Goal: Find contact information: Find contact information

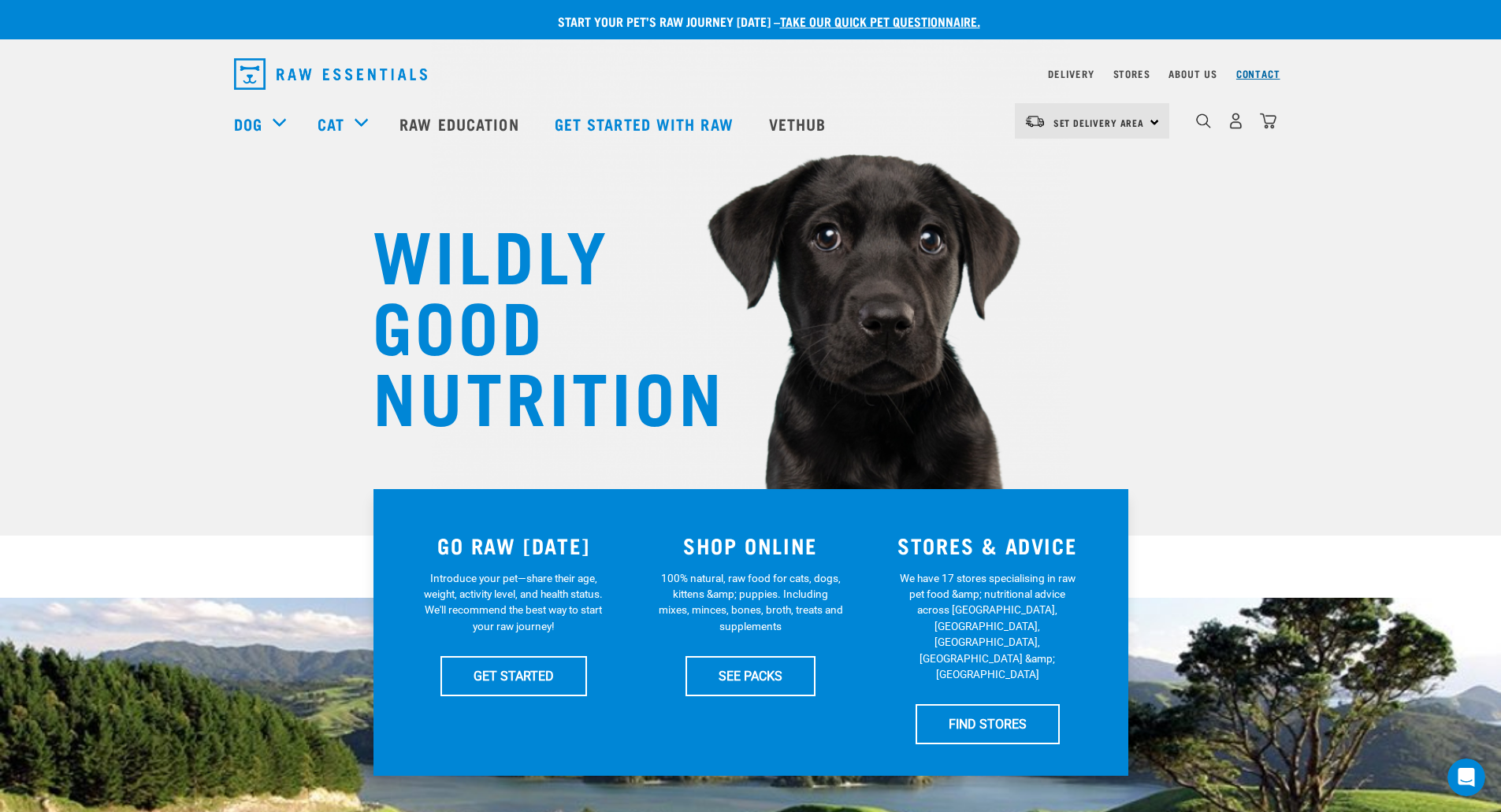
click at [1267, 71] on link "Contact" at bounding box center [1259, 74] width 44 height 6
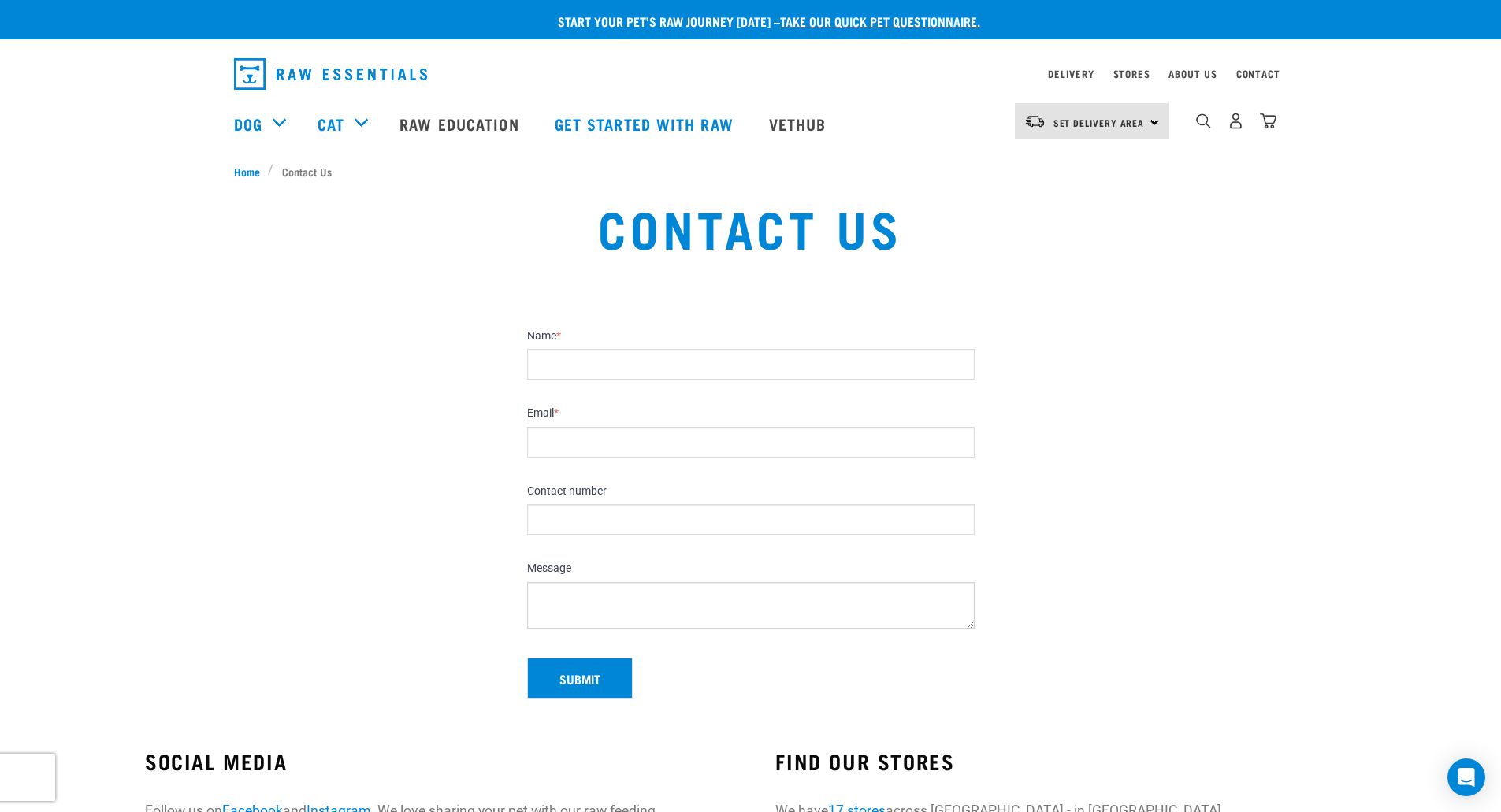
drag, startPoint x: 1507, startPoint y: 223, endPoint x: 1494, endPoint y: 172, distance: 52.6
click at [146, 242] on div "Contact Us" at bounding box center [750, 240] width 1482 height 101
